Goal: Check status: Check status

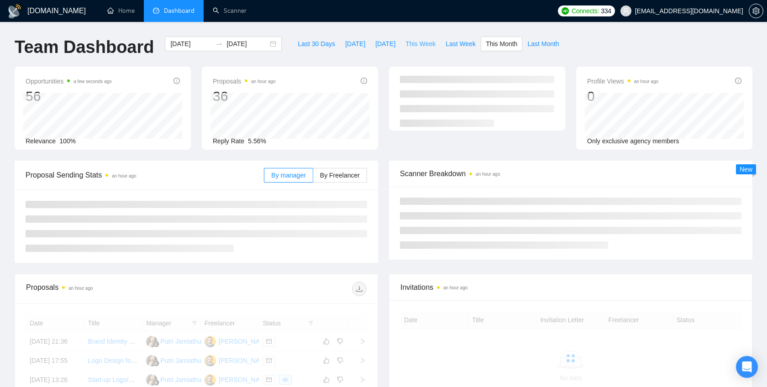
click at [424, 43] on span "This Week" at bounding box center [420, 44] width 30 height 10
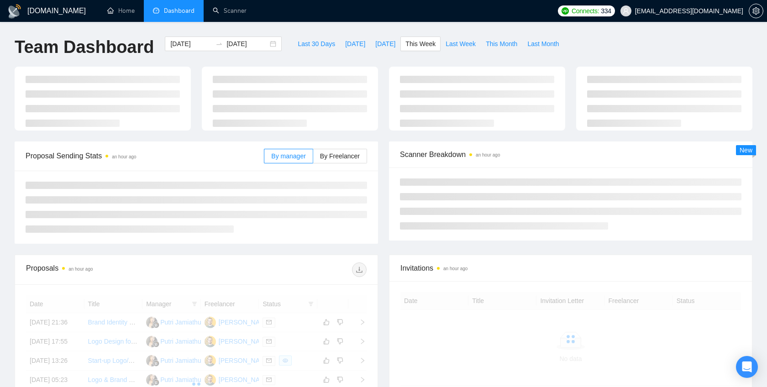
type input "[DATE]"
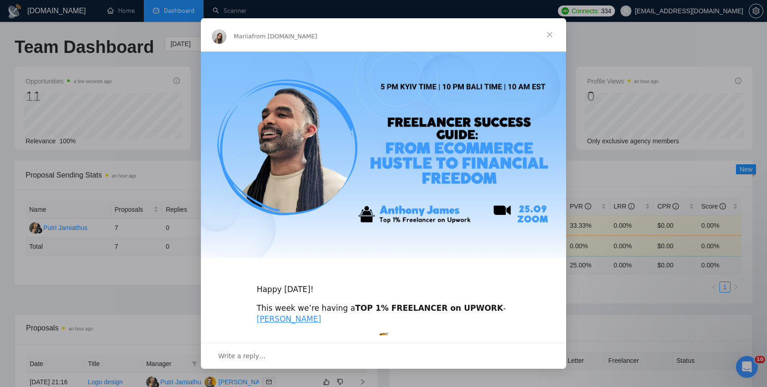
click at [552, 32] on span "Close" at bounding box center [549, 34] width 33 height 33
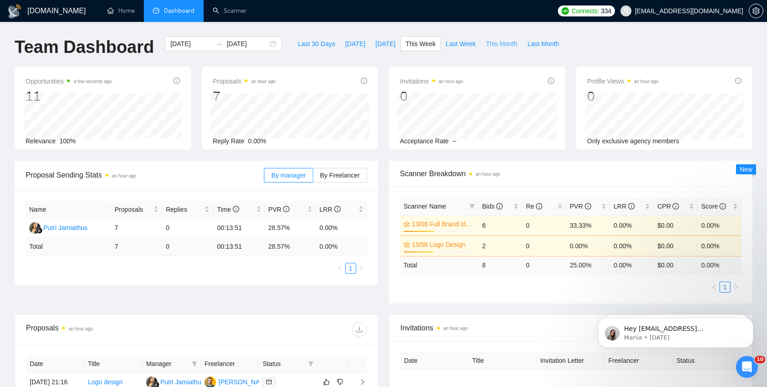
click at [494, 45] on span "This Month" at bounding box center [501, 44] width 31 height 10
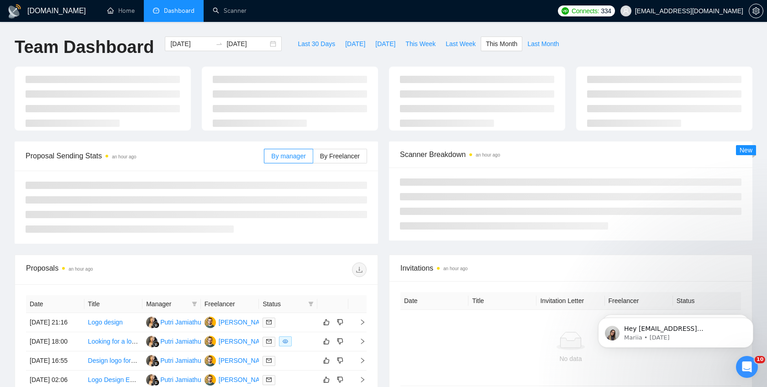
type input "[DATE]"
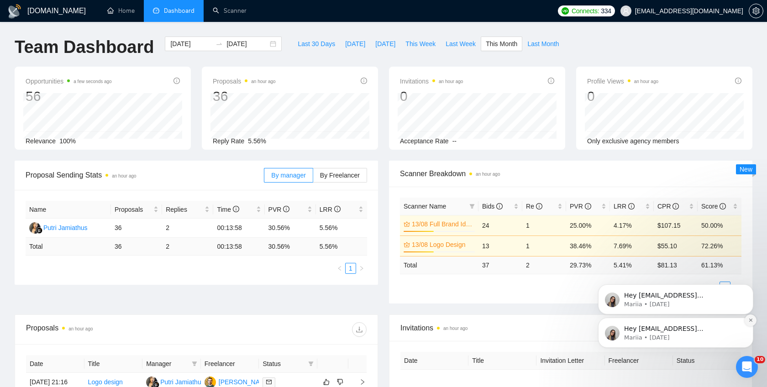
click at [750, 320] on icon "Dismiss notification" at bounding box center [750, 320] width 3 height 3
